Goal: Check status: Check status

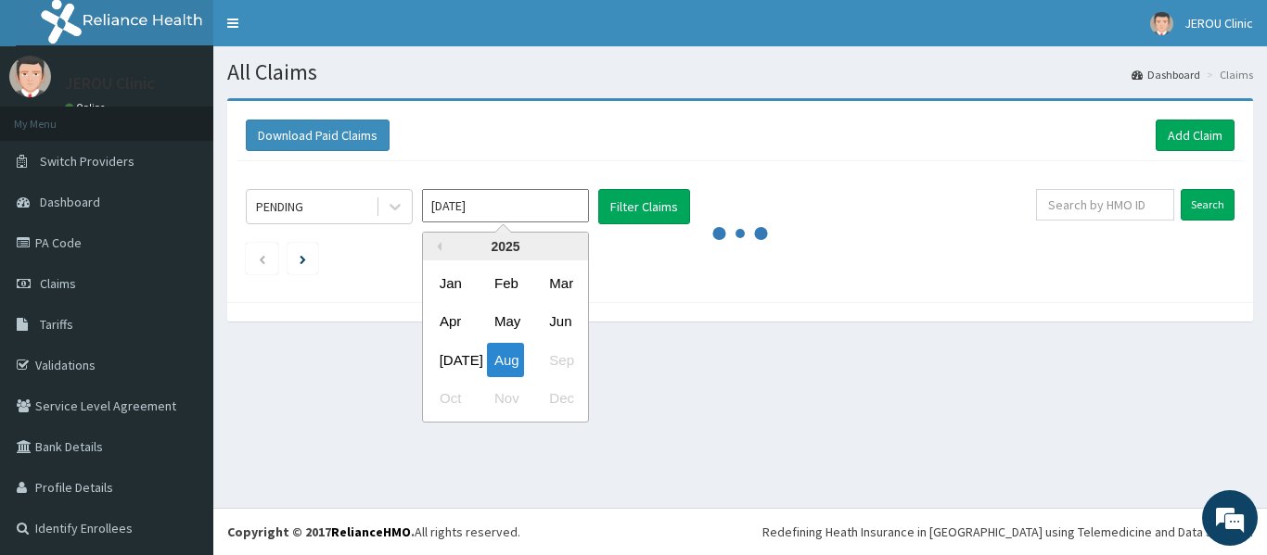
drag, startPoint x: 465, startPoint y: 218, endPoint x: 471, endPoint y: 238, distance: 21.1
click at [466, 218] on input "Aug 2025" at bounding box center [505, 205] width 167 height 33
click at [461, 371] on div "Jul" at bounding box center [450, 360] width 37 height 34
type input "Jul 2025"
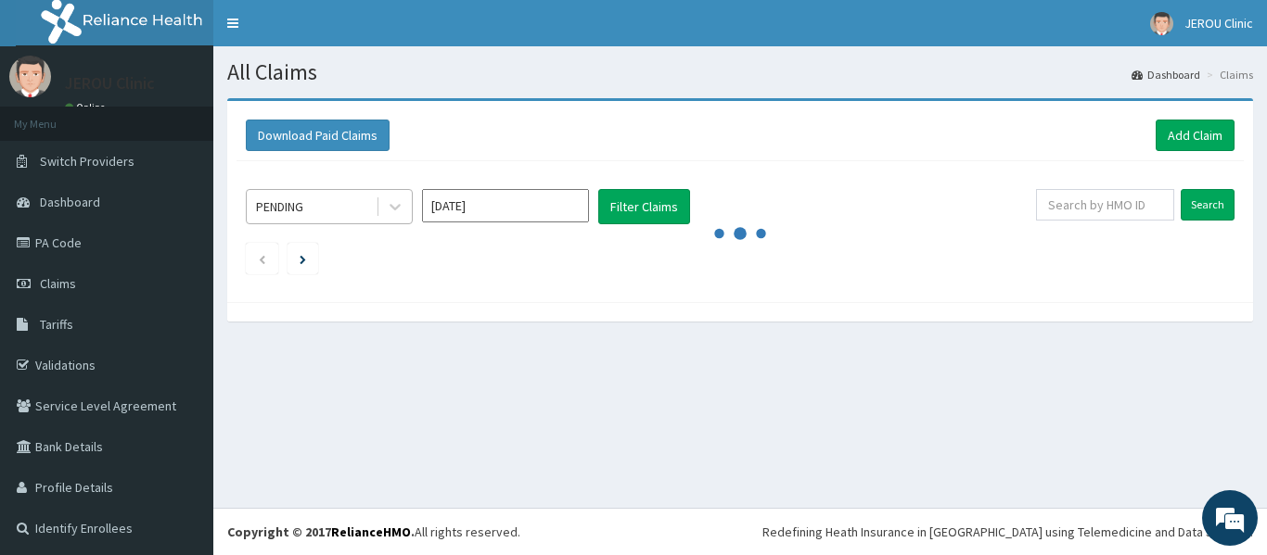
click at [343, 206] on div "PENDING" at bounding box center [311, 207] width 129 height 30
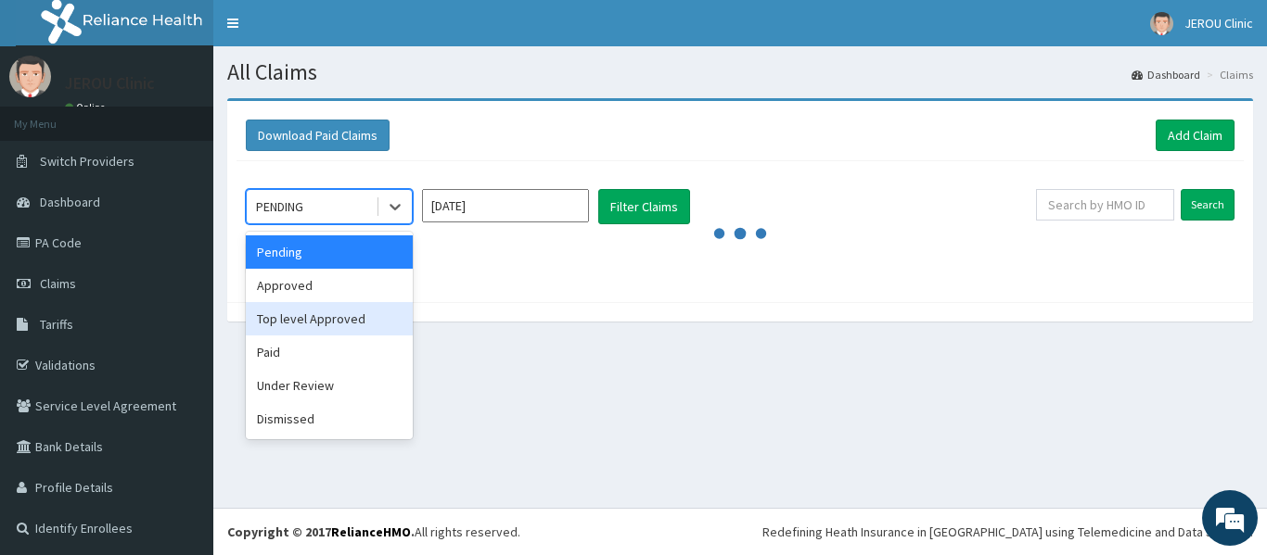
click at [340, 327] on div "Top level Approved" at bounding box center [329, 318] width 167 height 33
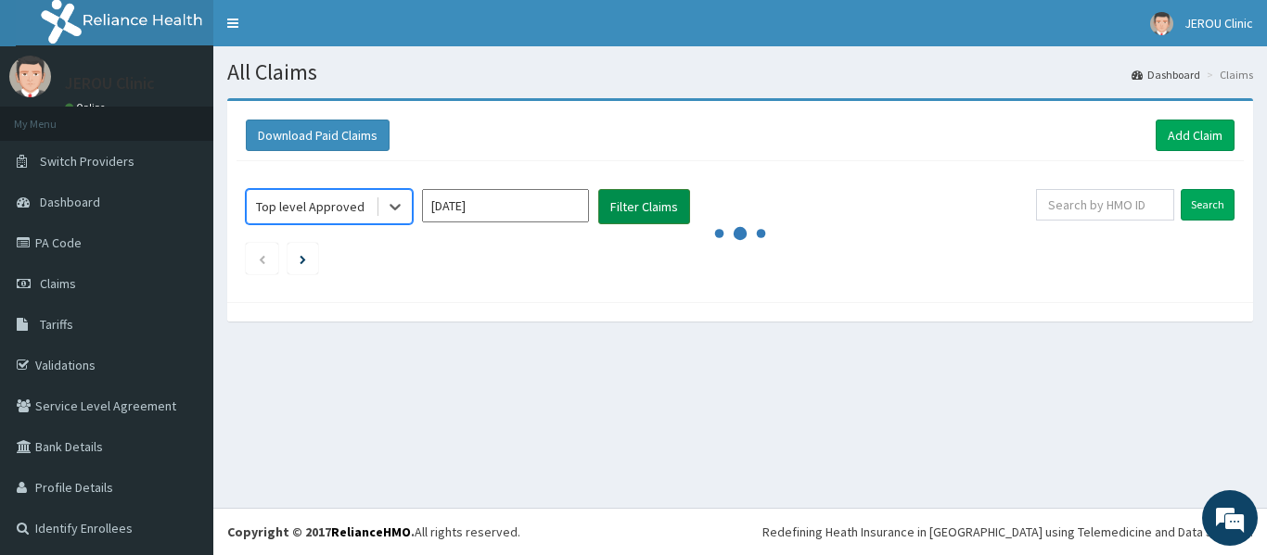
click at [637, 217] on button "Filter Claims" at bounding box center [644, 206] width 92 height 35
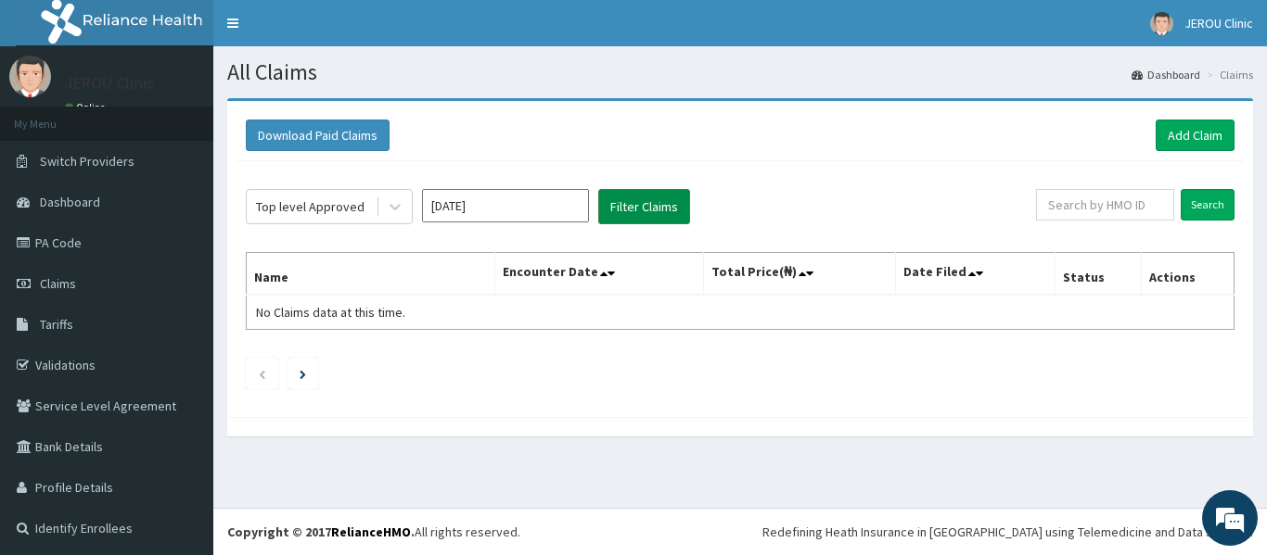
click at [637, 217] on button "Filter Claims" at bounding box center [644, 206] width 92 height 35
click at [643, 206] on button "Filter Claims" at bounding box center [644, 206] width 92 height 35
click at [66, 247] on link "PA Code" at bounding box center [106, 243] width 213 height 41
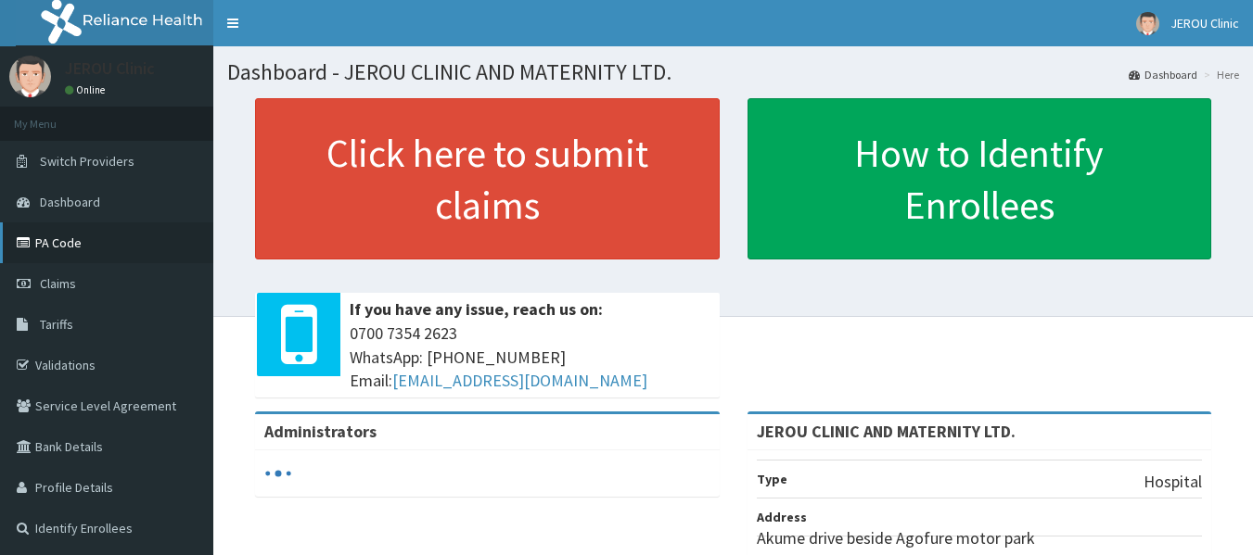
click at [64, 242] on link "PA Code" at bounding box center [106, 243] width 213 height 41
